Goal: Find specific page/section: Find specific page/section

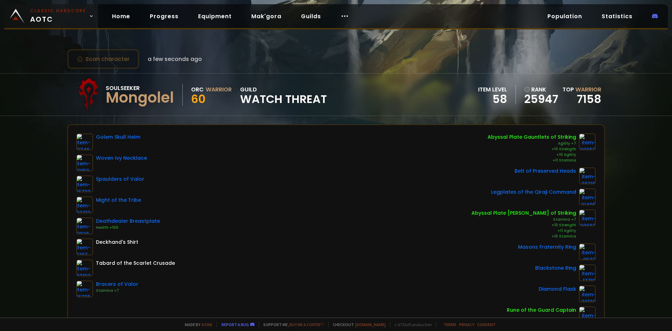
drag, startPoint x: 63, startPoint y: 19, endPoint x: 67, endPoint y: 20, distance: 3.7
click at [63, 19] on span "Classic Hardcore AOTC" at bounding box center [58, 16] width 56 height 17
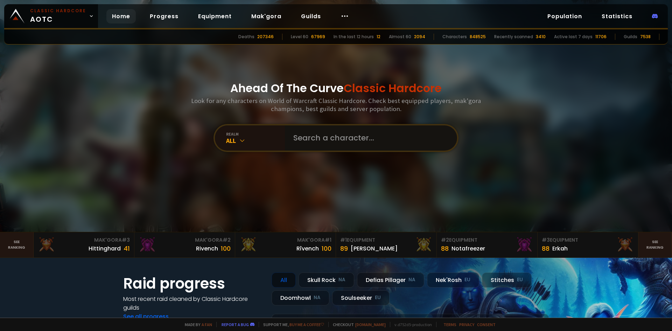
click at [330, 128] on input "text" at bounding box center [369, 137] width 160 height 25
type input "mikexlong"
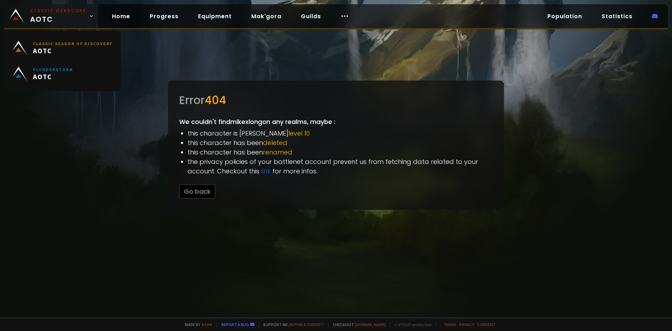
drag, startPoint x: 41, startPoint y: 14, endPoint x: 46, endPoint y: 16, distance: 5.1
click at [41, 14] on span "Classic Hardcore AOTC" at bounding box center [58, 16] width 56 height 17
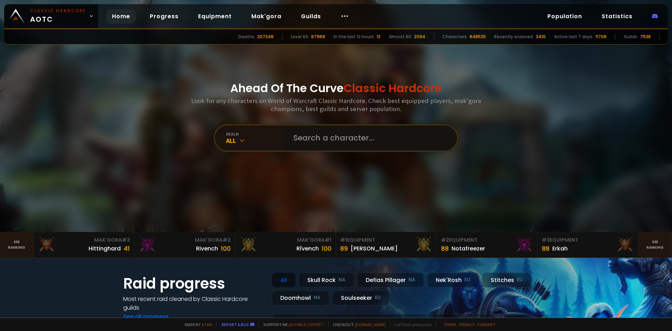
click at [317, 134] on input "text" at bounding box center [369, 137] width 160 height 25
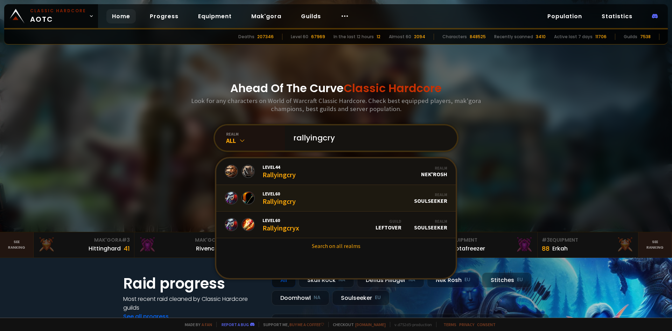
type input "rallyingcry"
click at [371, 194] on link "Level 60 Rallyingcry Realm Soulseeker" at bounding box center [335, 198] width 239 height 27
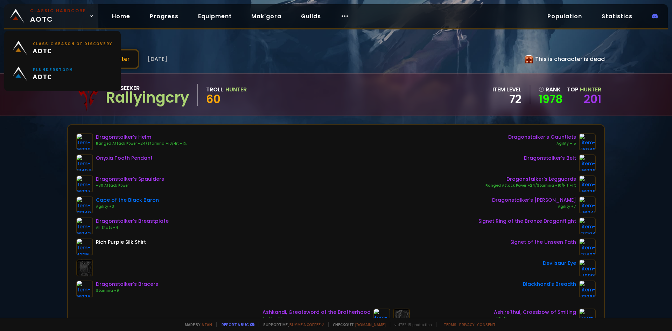
click at [59, 15] on span "Classic Hardcore AOTC" at bounding box center [58, 16] width 56 height 17
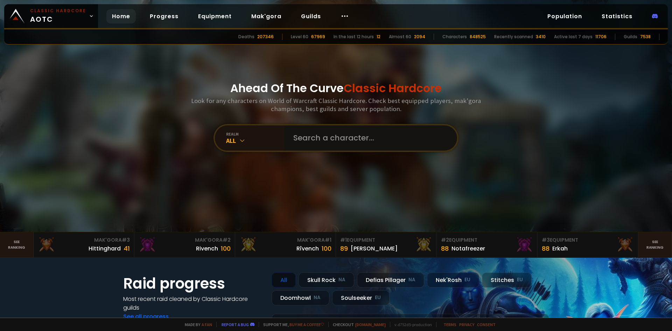
click at [316, 142] on input "text" at bounding box center [369, 137] width 160 height 25
paste input "Königinbelle"
type input "Königinbelle"
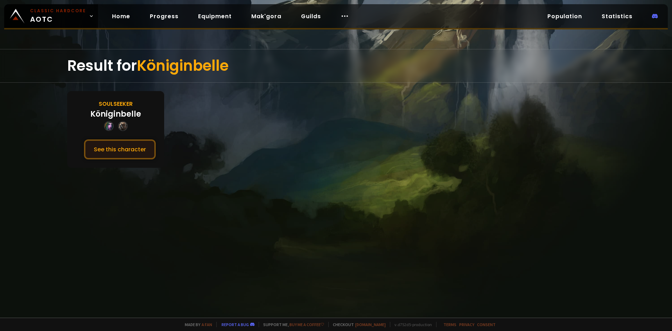
click at [118, 147] on button "See this character" at bounding box center [120, 149] width 72 height 20
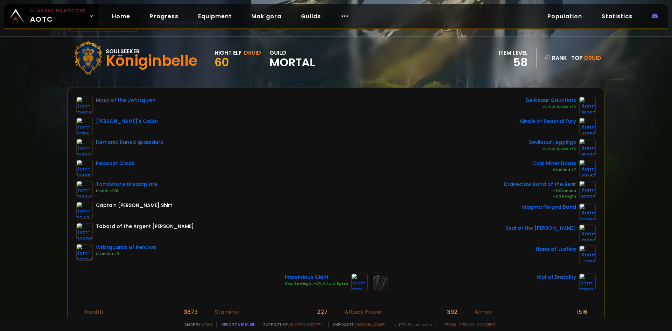
scroll to position [35, 0]
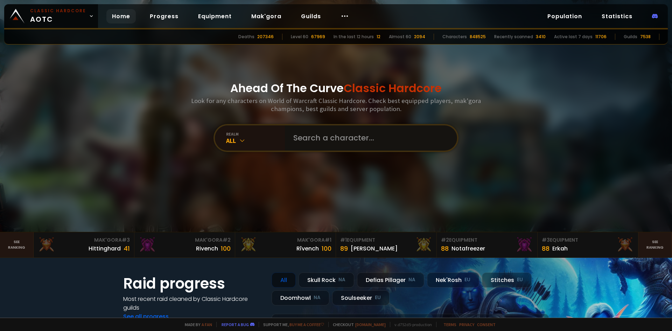
click at [312, 146] on input "text" at bounding box center [369, 137] width 160 height 25
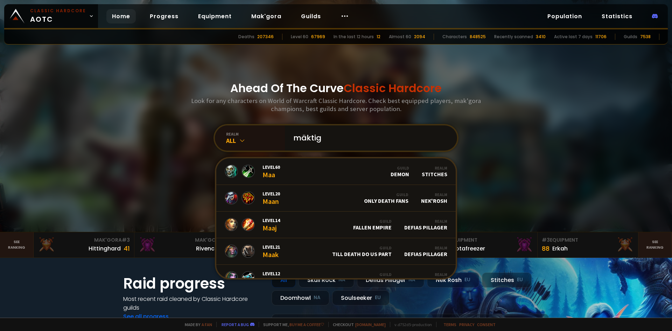
type input "mäktigt"
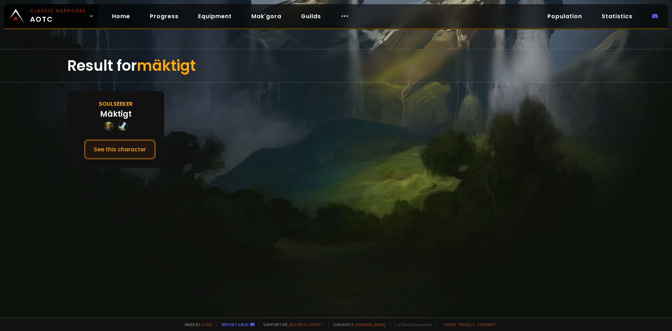
click at [140, 150] on button "See this character" at bounding box center [120, 149] width 72 height 20
